Goal: Find specific page/section: Find specific page/section

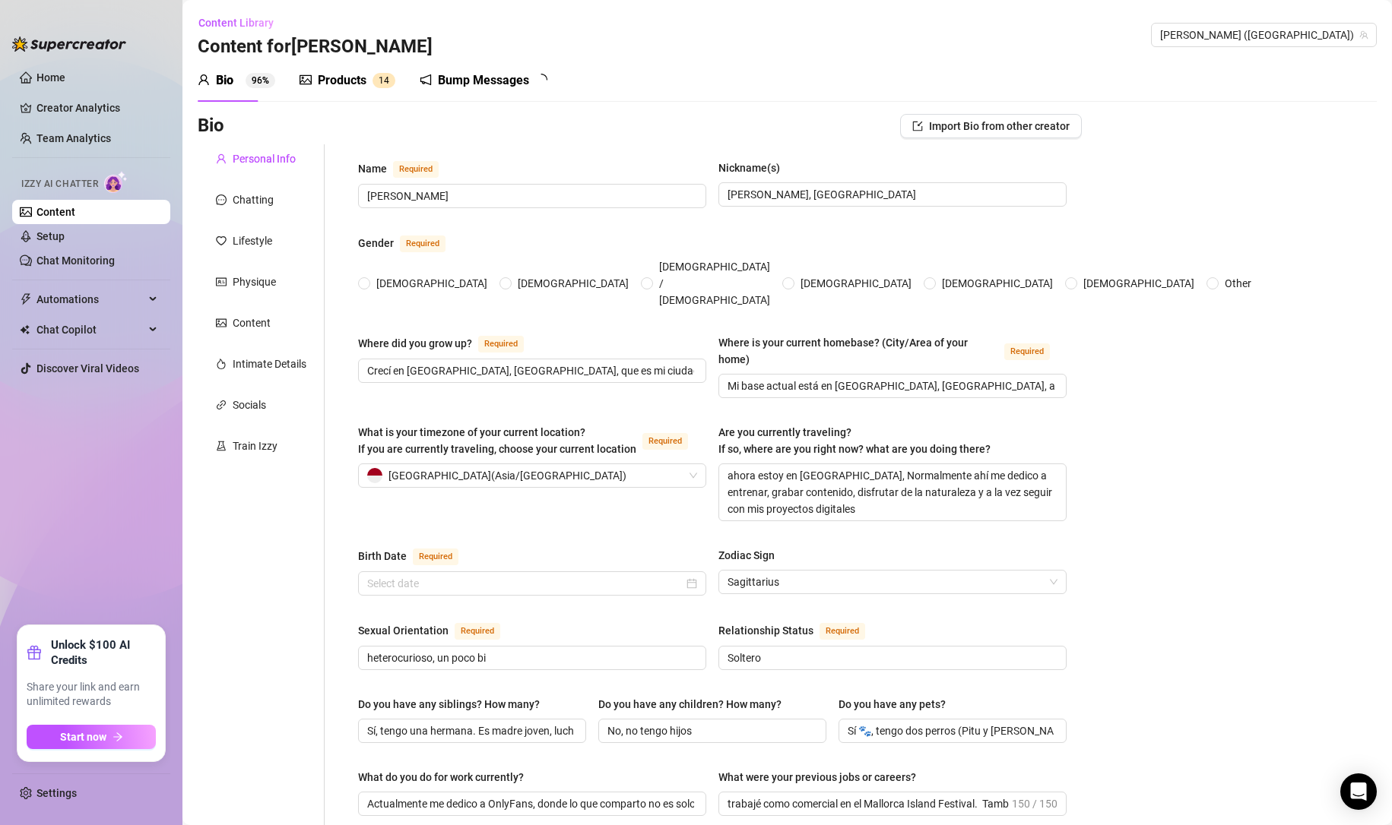
radio input "true"
type input "[DATE]"
click at [65, 261] on link "Chat Monitoring" at bounding box center [75, 261] width 78 height 12
